Goal: Task Accomplishment & Management: Manage account settings

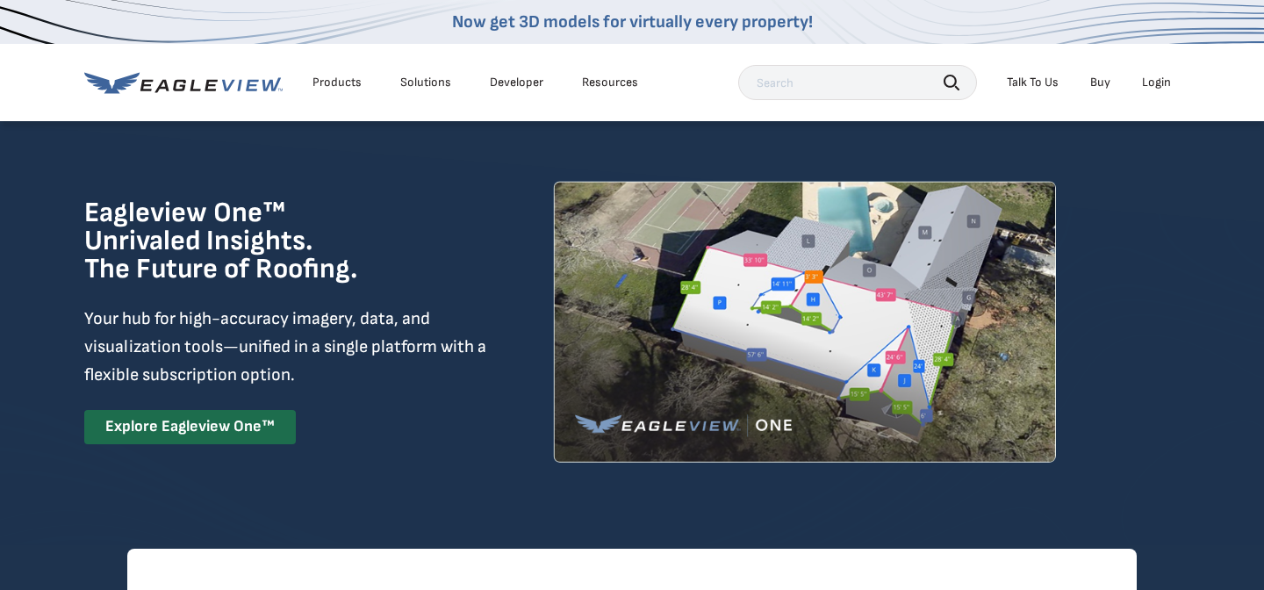
click at [1179, 91] on li "Login" at bounding box center [1156, 82] width 47 height 26
click at [1161, 91] on li "Login" at bounding box center [1156, 82] width 47 height 26
click at [1154, 88] on div "Login" at bounding box center [1156, 83] width 29 height 16
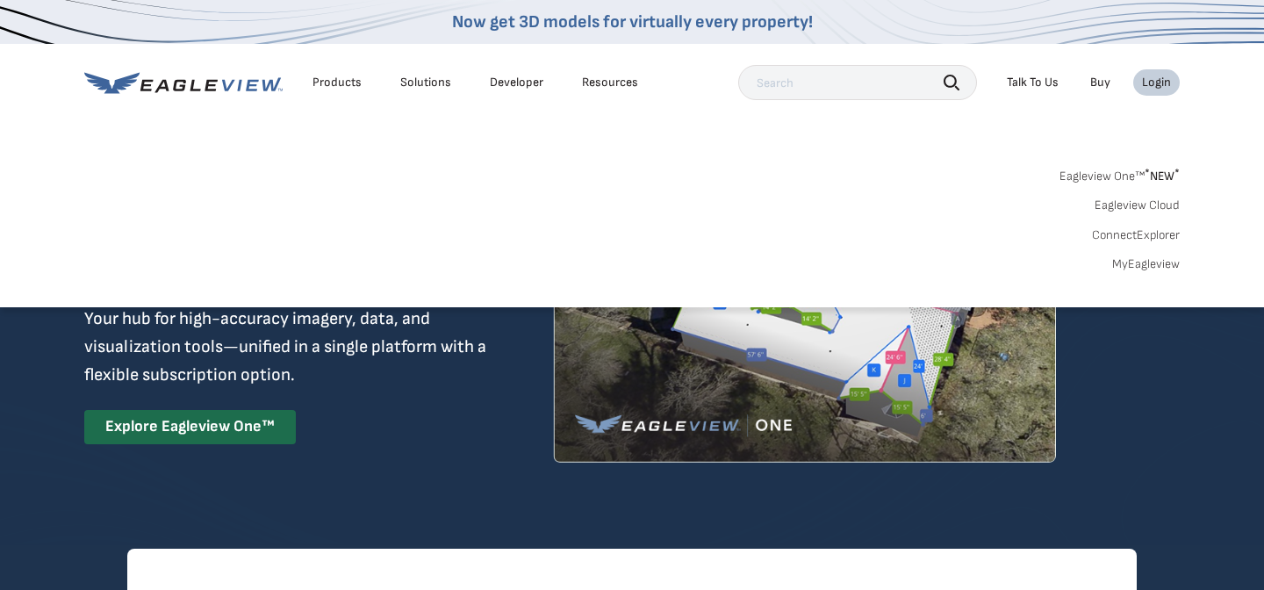
click at [1126, 258] on link "MyEagleview" at bounding box center [1146, 264] width 68 height 16
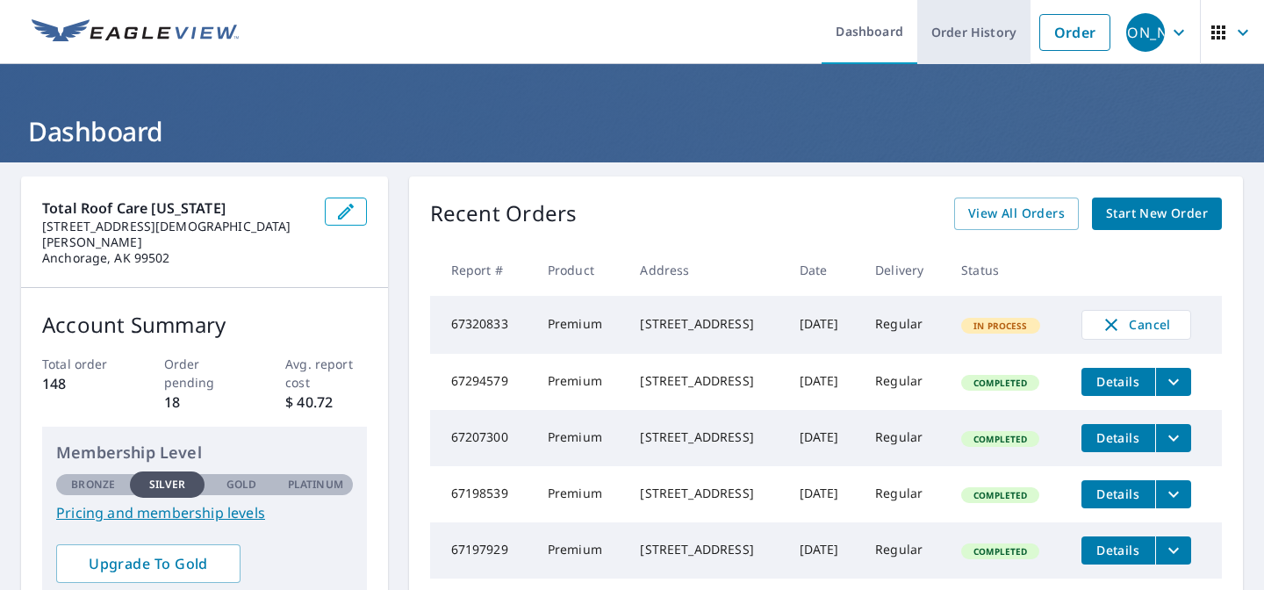
click at [1016, 50] on link "Order History" at bounding box center [973, 32] width 113 height 64
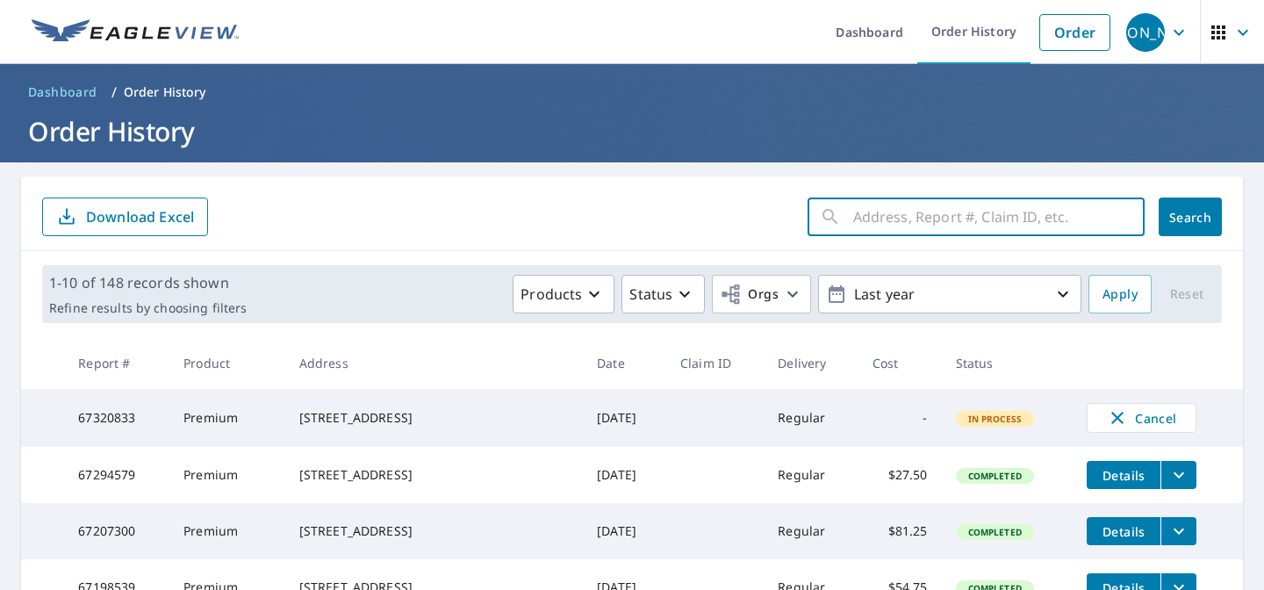
click at [1051, 224] on input "text" at bounding box center [998, 216] width 291 height 49
type input "8745 cross point"
click button "Search" at bounding box center [1190, 217] width 63 height 39
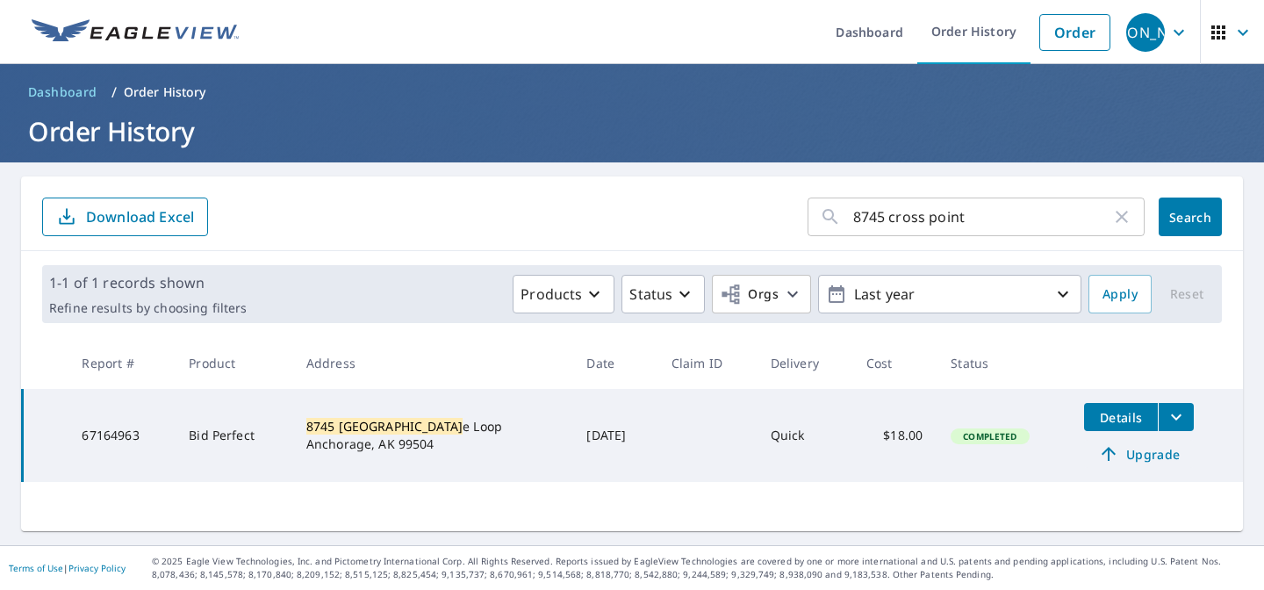
click at [1144, 453] on span "Upgrade" at bounding box center [1139, 453] width 89 height 21
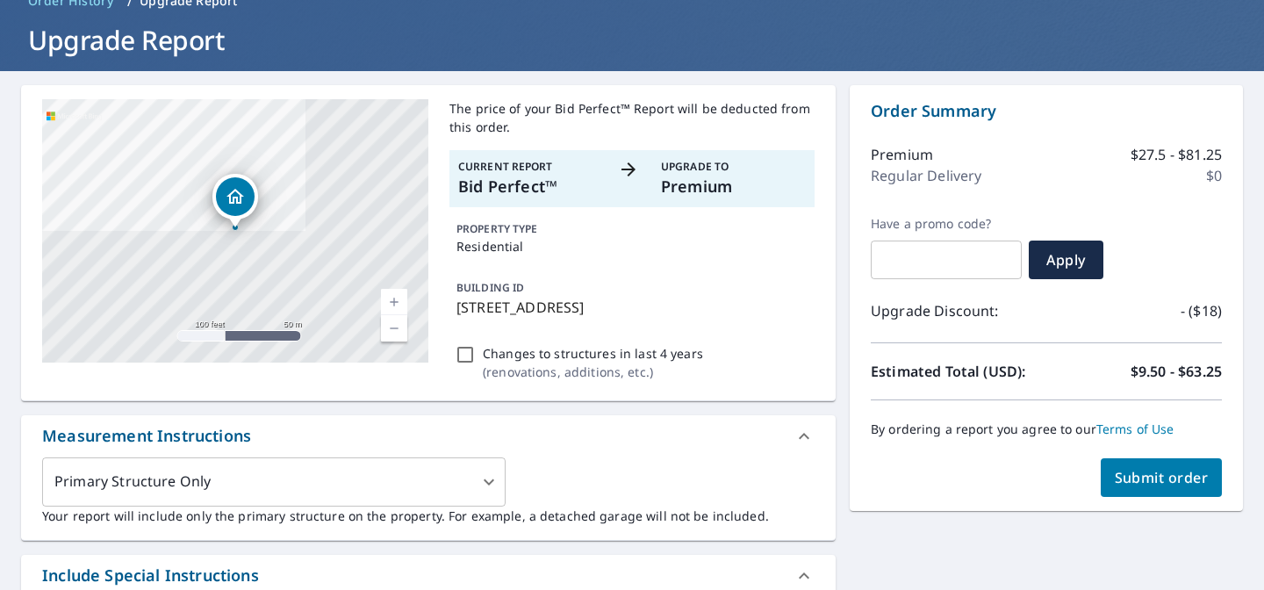
scroll to position [104, 0]
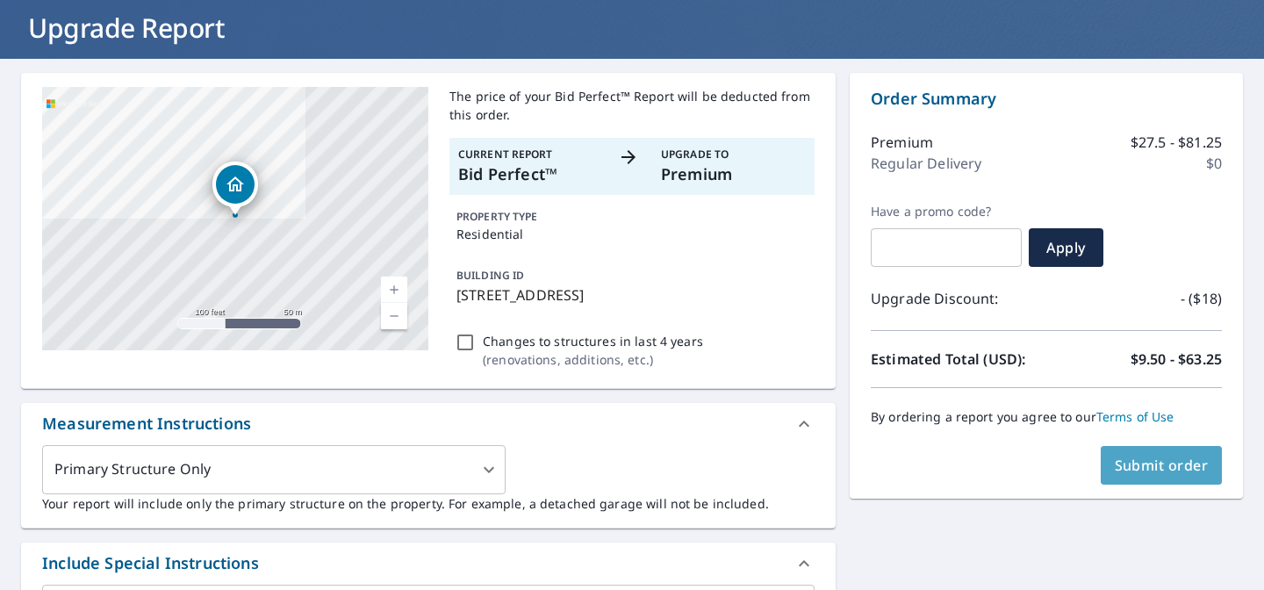
click at [1147, 467] on span "Submit order" at bounding box center [1162, 465] width 94 height 19
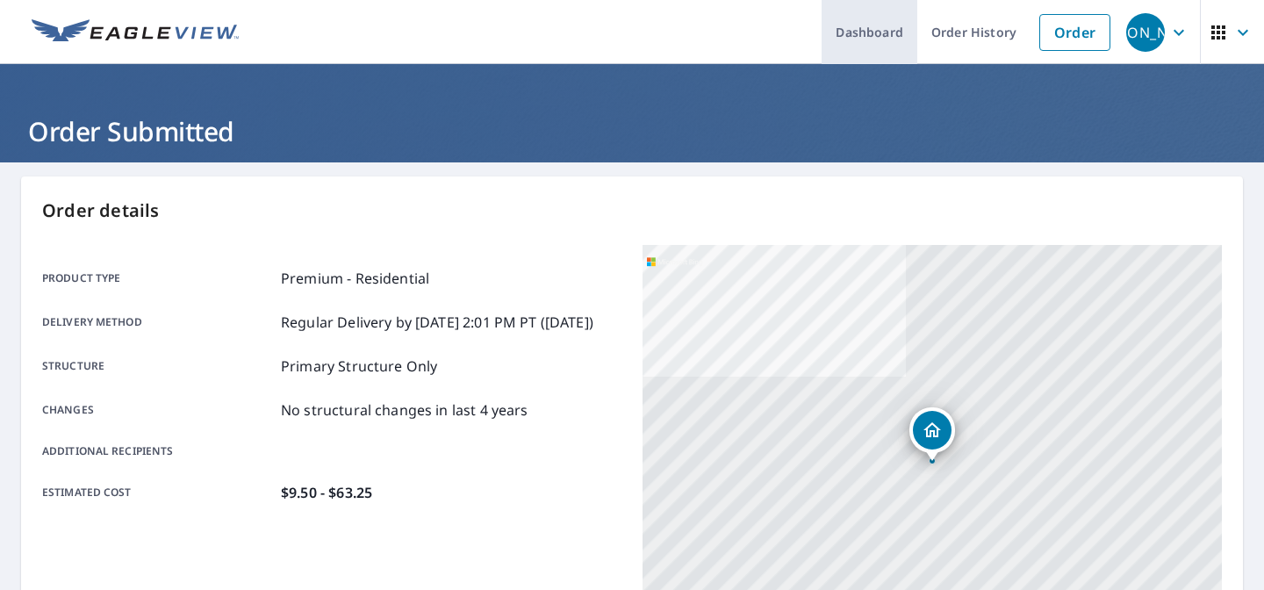
click at [899, 30] on link "Dashboard" at bounding box center [870, 32] width 96 height 64
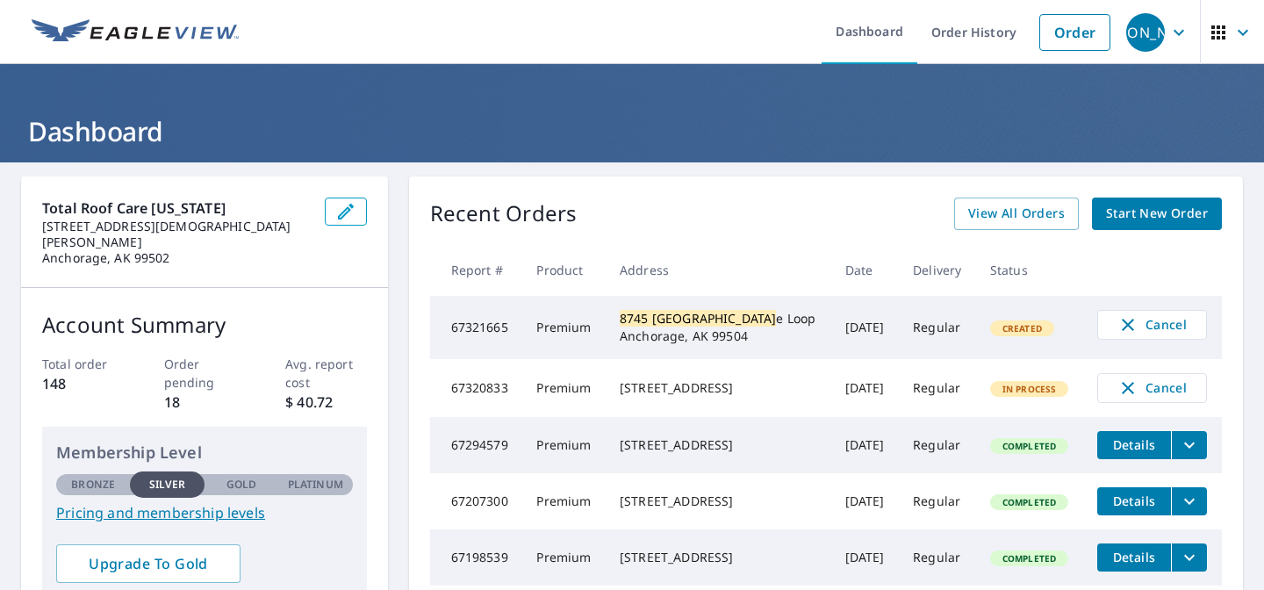
click at [854, 257] on th "Date" at bounding box center [865, 270] width 68 height 52
